Goal: Transaction & Acquisition: Purchase product/service

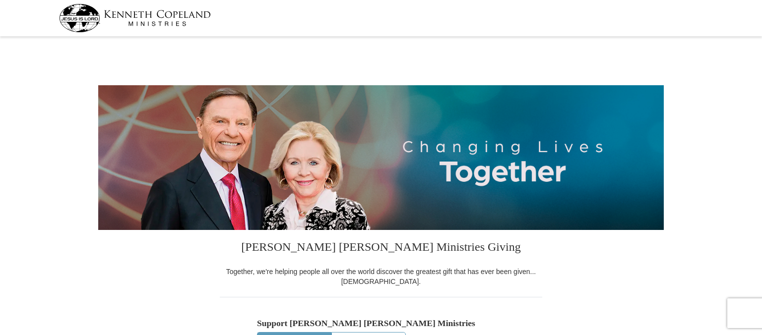
select select "MN"
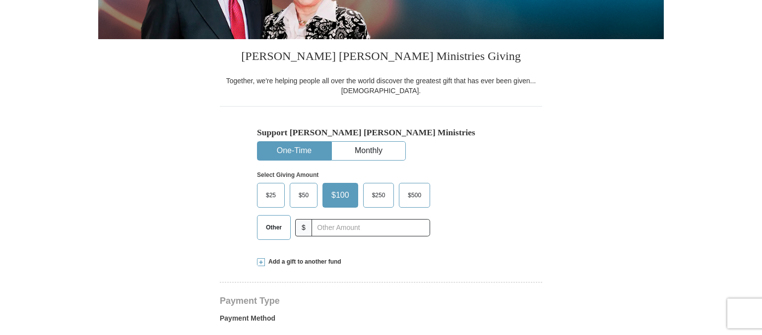
scroll to position [209, 0]
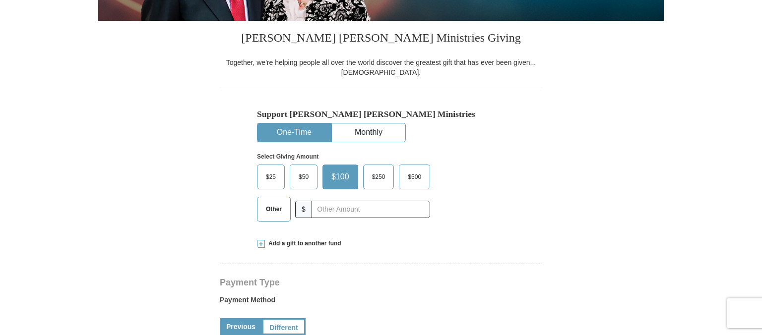
click at [277, 207] on span "Other" at bounding box center [274, 209] width 26 height 15
click at [0, 0] on input "Other" at bounding box center [0, 0] width 0 height 0
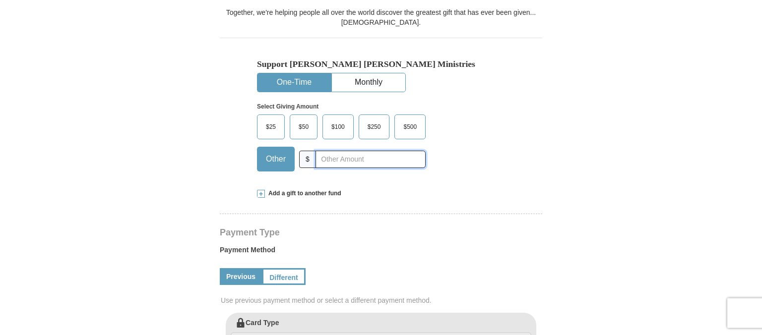
scroll to position [314, 0]
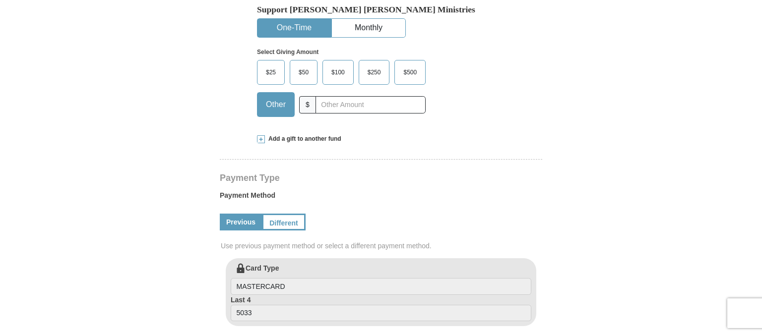
click at [262, 139] on span at bounding box center [261, 139] width 8 height 8
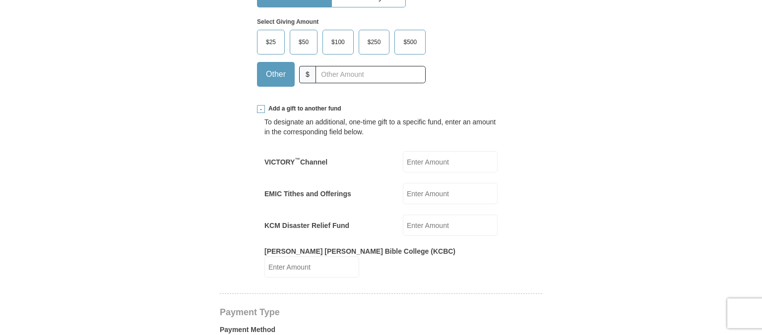
scroll to position [367, 0]
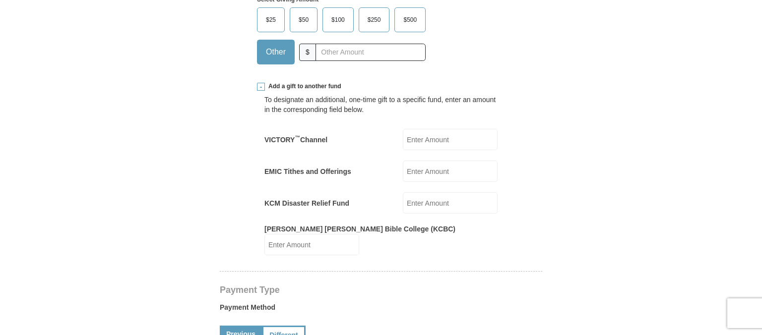
click at [422, 170] on input "EMIC Tithes and Offerings" at bounding box center [450, 171] width 95 height 21
type input "160.00"
click at [427, 201] on input "KCM Disaster Relief Fund" at bounding box center [450, 202] width 95 height 21
type input "5.00"
click at [428, 223] on div "To designate an additional, one-time gift to a specific fund, enter an amount i…" at bounding box center [380, 173] width 233 height 165
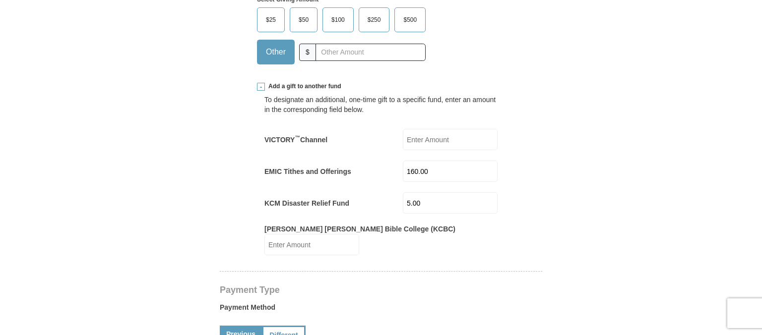
click at [359, 236] on input "[PERSON_NAME] [PERSON_NAME] Bible College (KCBC)" at bounding box center [311, 244] width 95 height 21
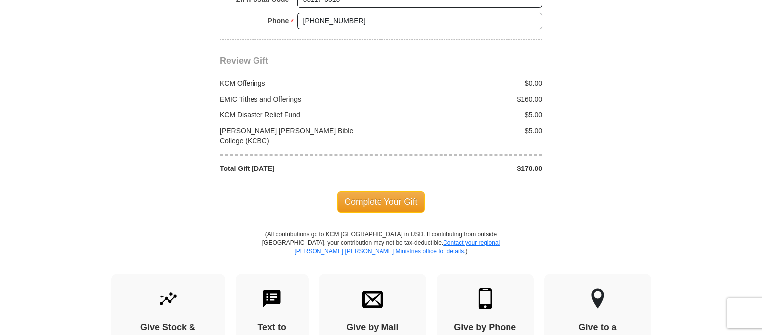
scroll to position [1100, 0]
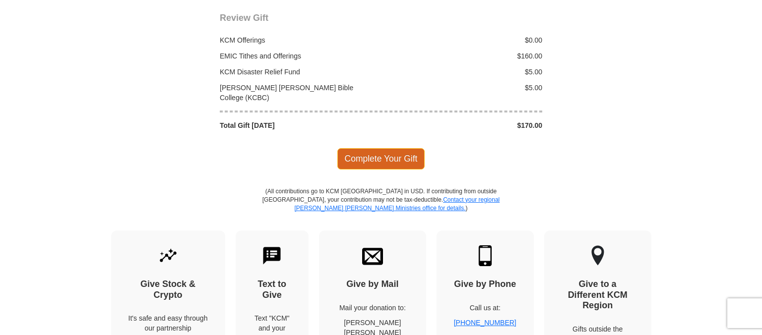
type input "5"
click at [392, 148] on span "Complete Your Gift" at bounding box center [381, 158] width 88 height 21
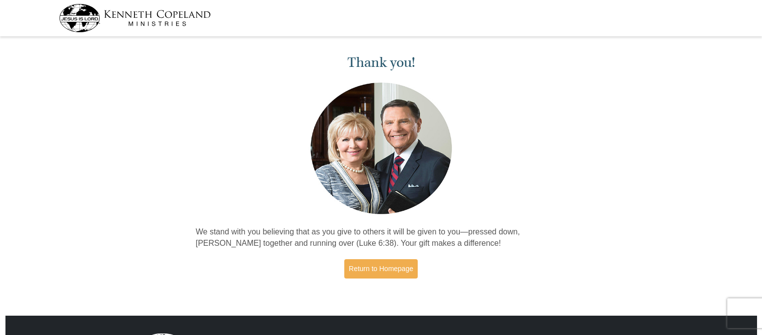
click at [176, 17] on img at bounding box center [135, 18] width 152 height 28
